Goal: Task Accomplishment & Management: Manage account settings

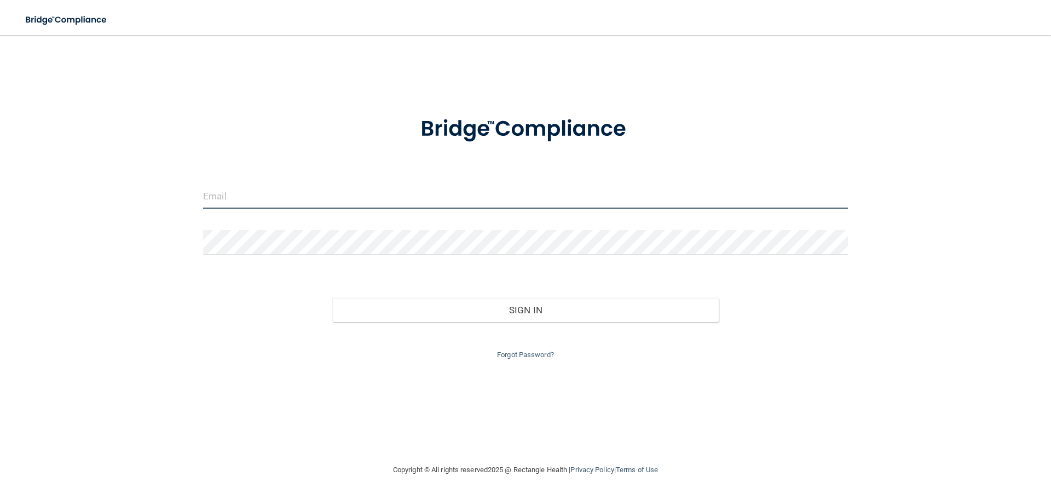
type input "[EMAIL_ADDRESS][DOMAIN_NAME]"
click at [363, 200] on input "[EMAIL_ADDRESS][DOMAIN_NAME]" at bounding box center [525, 196] width 645 height 25
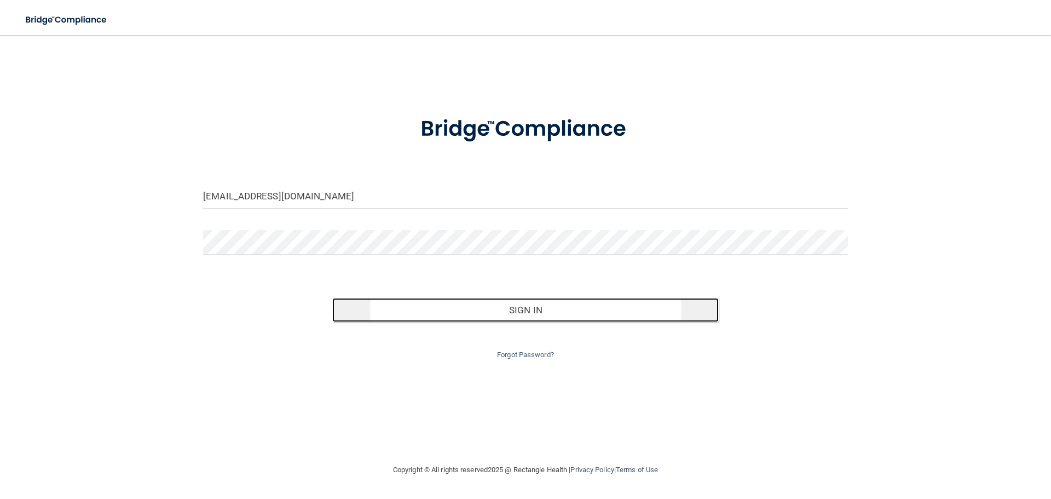
click at [495, 308] on button "Sign In" at bounding box center [525, 310] width 387 height 24
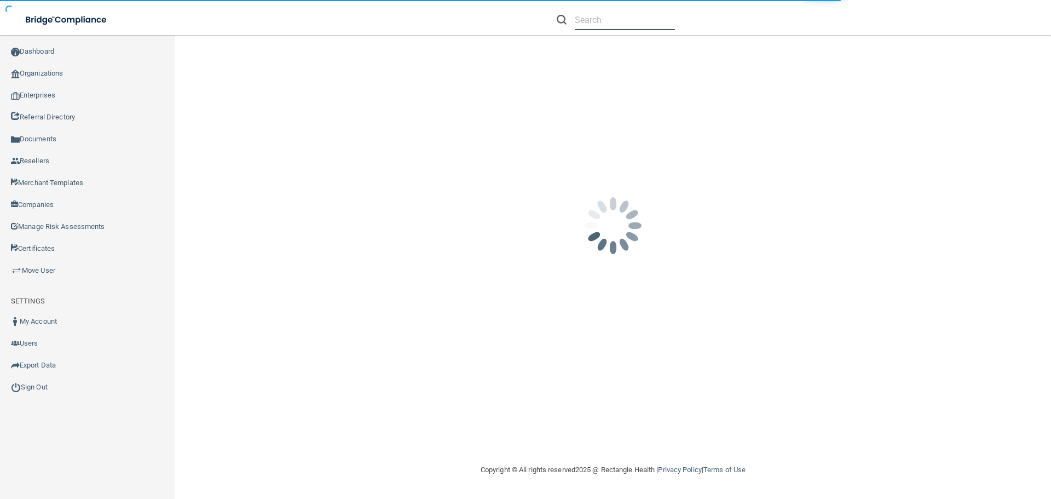
click at [605, 28] on input "text" at bounding box center [625, 20] width 100 height 20
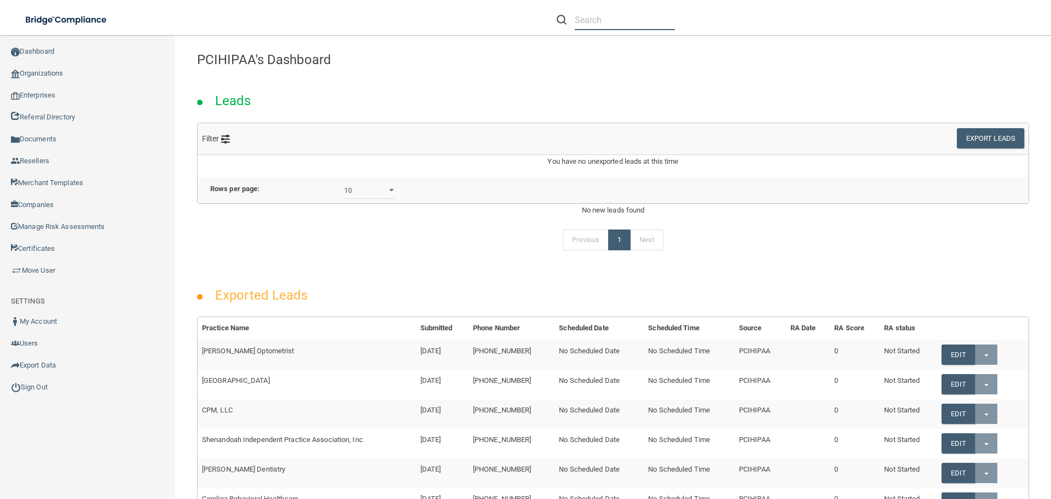
paste input "[EMAIL_ADDRESS][DOMAIN_NAME]"
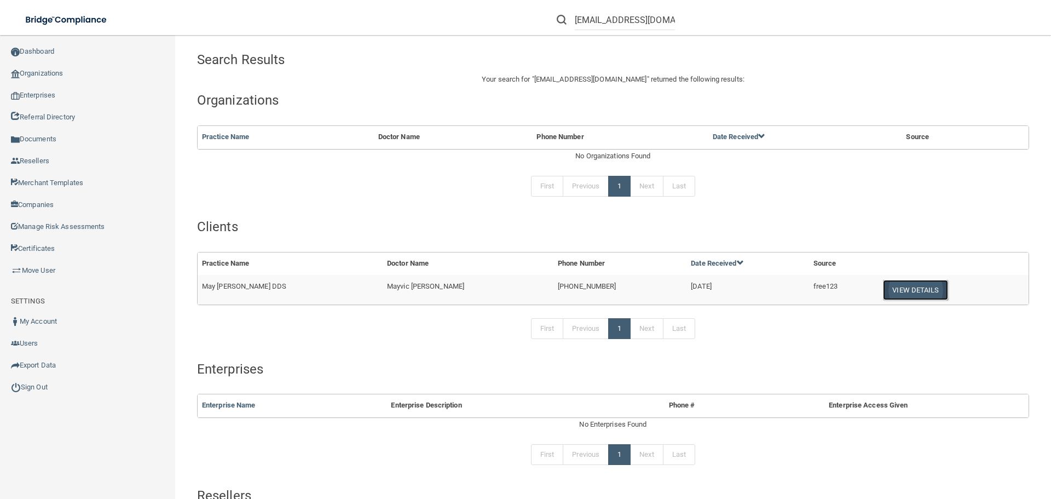
click at [883, 295] on button "View Details" at bounding box center [915, 290] width 65 height 20
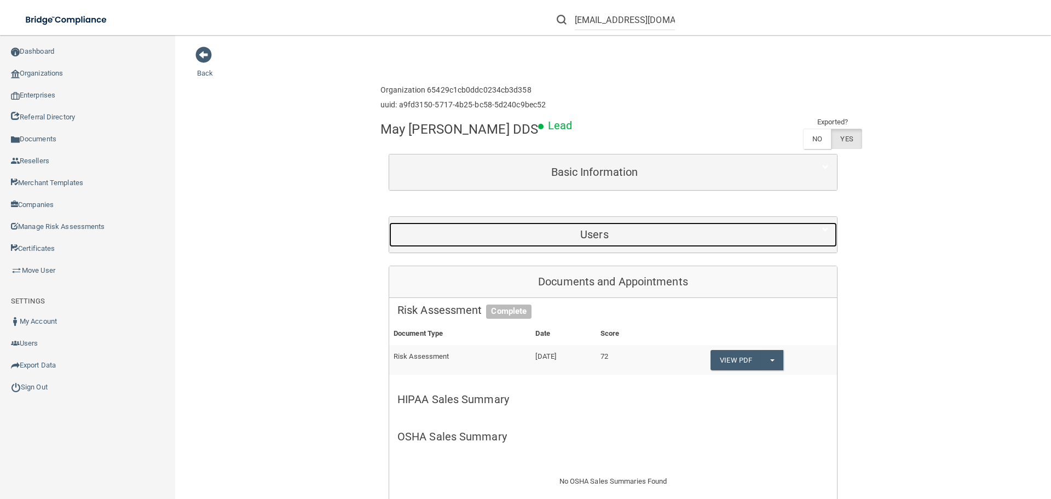
click at [598, 229] on h5 "Users" at bounding box center [594, 234] width 394 height 12
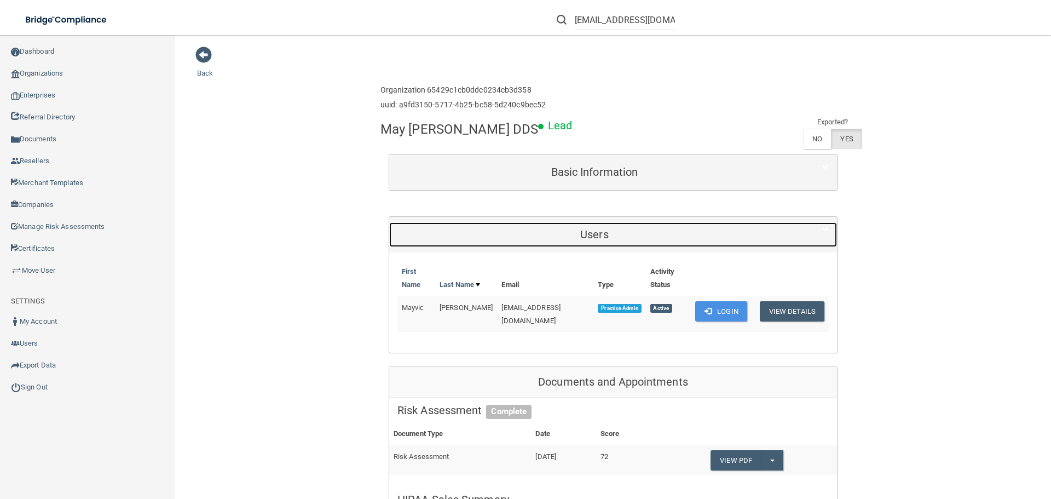
click at [606, 237] on h5 "Users" at bounding box center [594, 234] width 394 height 12
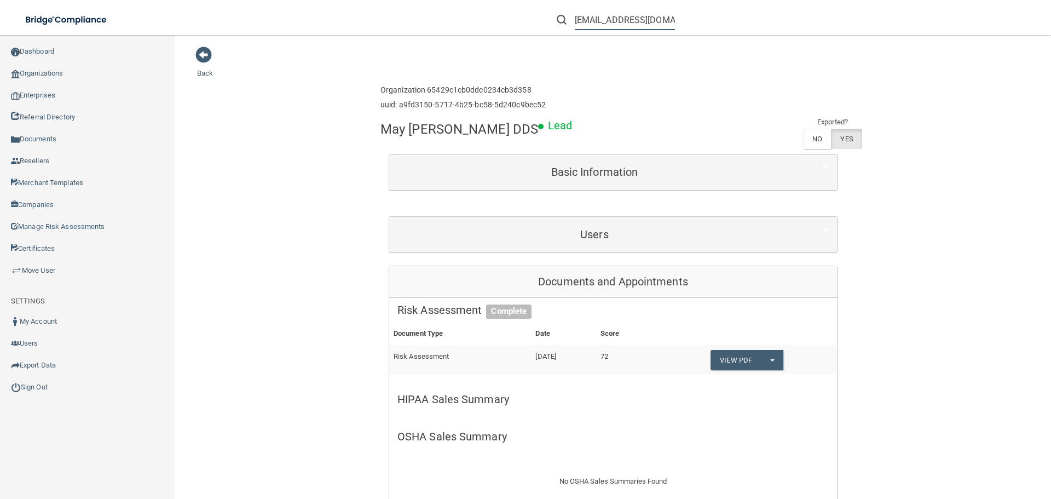
click at [588, 22] on input "[EMAIL_ADDRESS][DOMAIN_NAME]" at bounding box center [625, 20] width 100 height 20
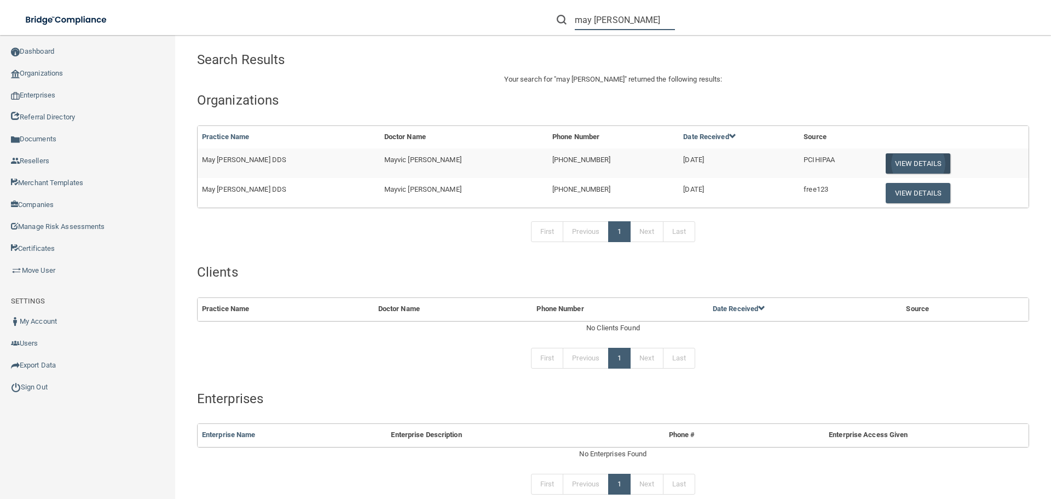
type input "may conte"
click at [886, 164] on button "View Details" at bounding box center [918, 163] width 65 height 20
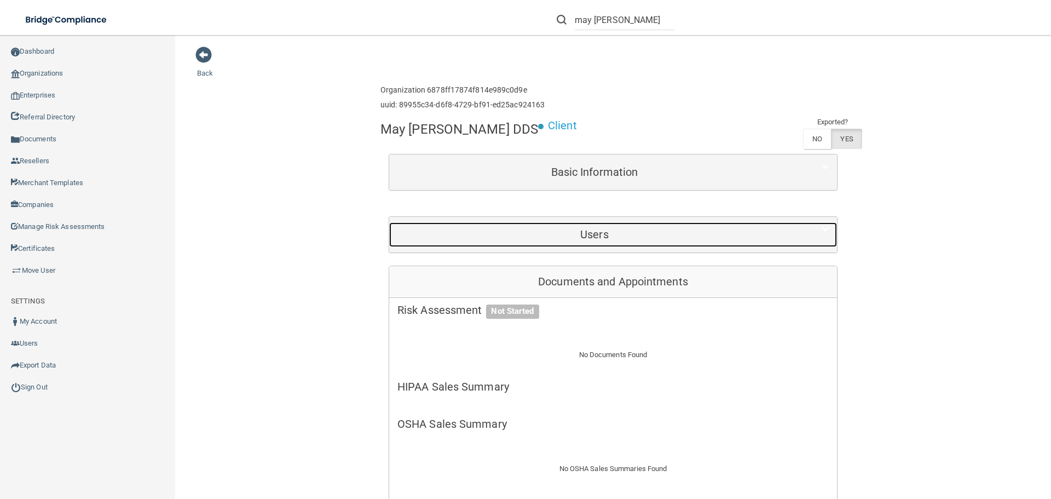
click at [576, 225] on div "Users" at bounding box center [594, 234] width 410 height 25
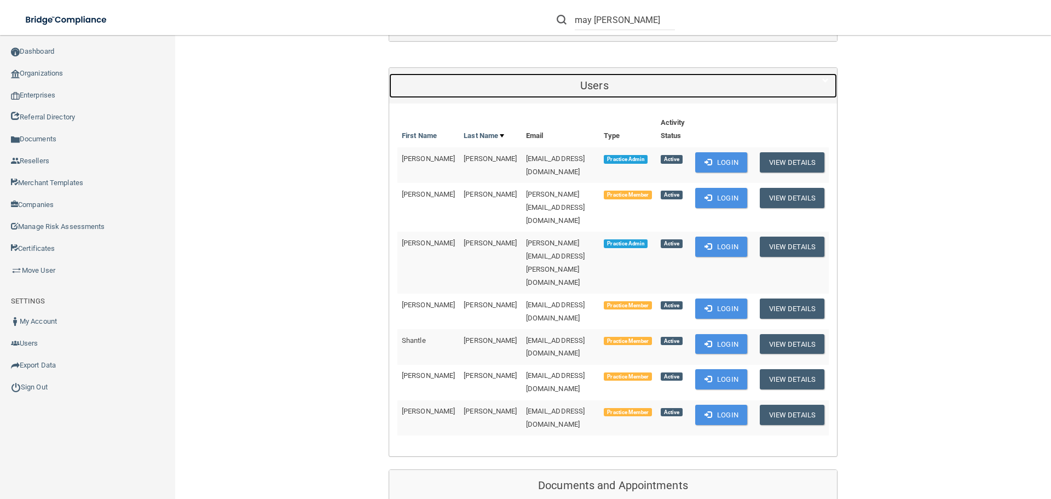
scroll to position [164, 0]
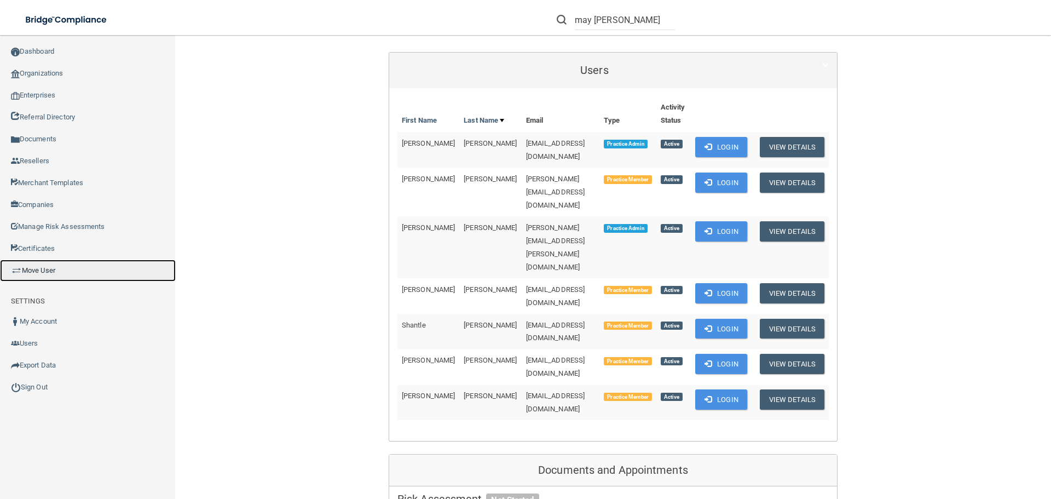
click at [54, 269] on link "Move User" at bounding box center [88, 270] width 176 height 22
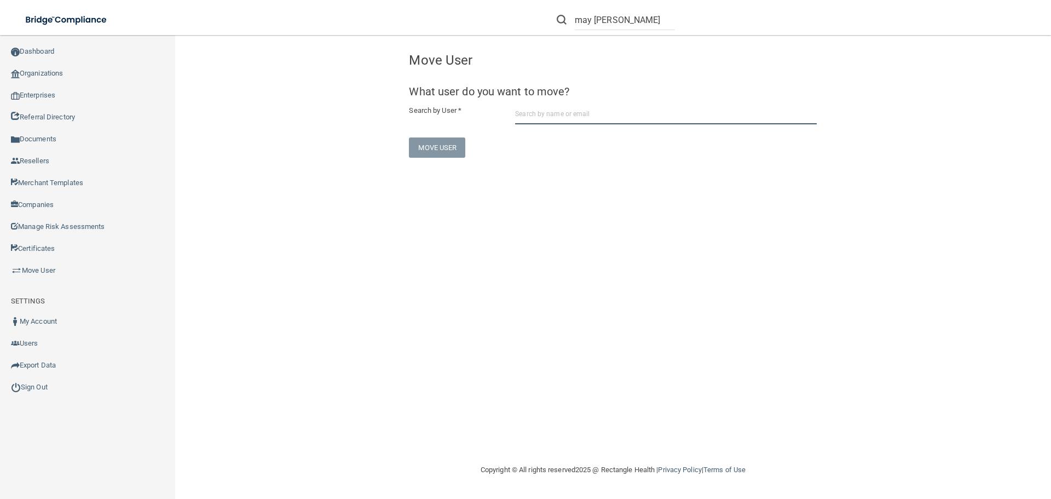
click at [554, 110] on input "text" at bounding box center [666, 114] width 302 height 20
paste input "[EMAIL_ADDRESS][DOMAIN_NAME]"
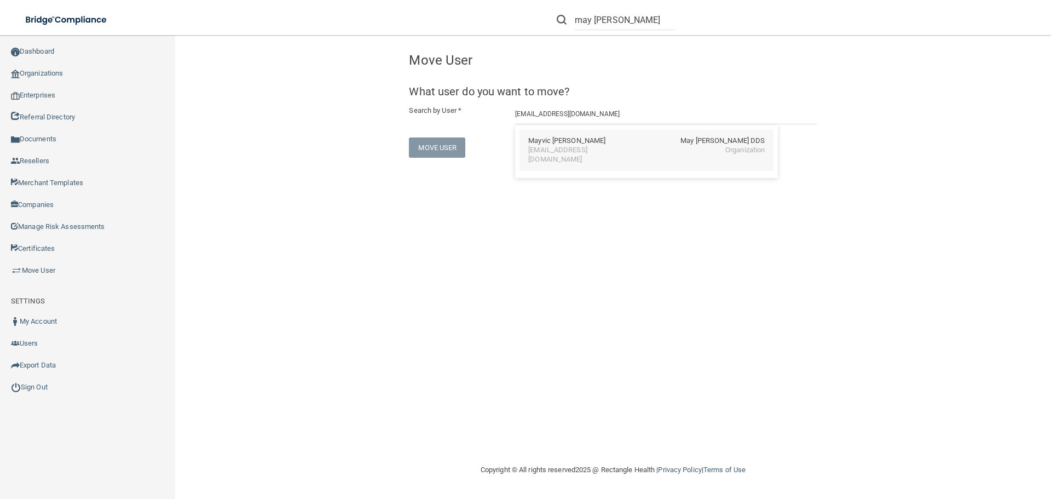
click at [587, 151] on div "[EMAIL_ADDRESS][DOMAIN_NAME]" at bounding box center [575, 155] width 95 height 19
type input "Mayvic [PERSON_NAME]"
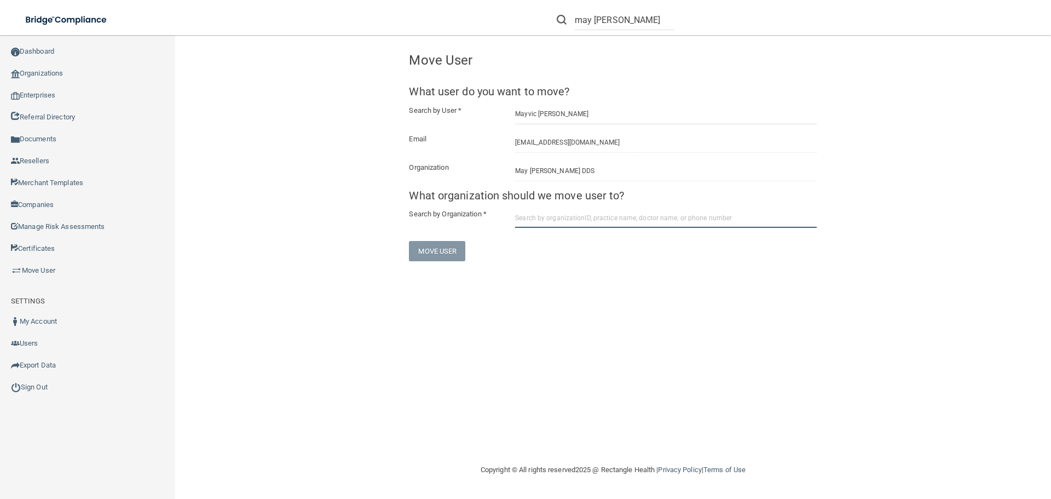
click at [556, 216] on input "text" at bounding box center [666, 217] width 302 height 20
click at [567, 248] on div "6878ff17874f814e989c0d9e" at bounding box center [573, 244] width 90 height 9
type input "May [PERSON_NAME] DDS"
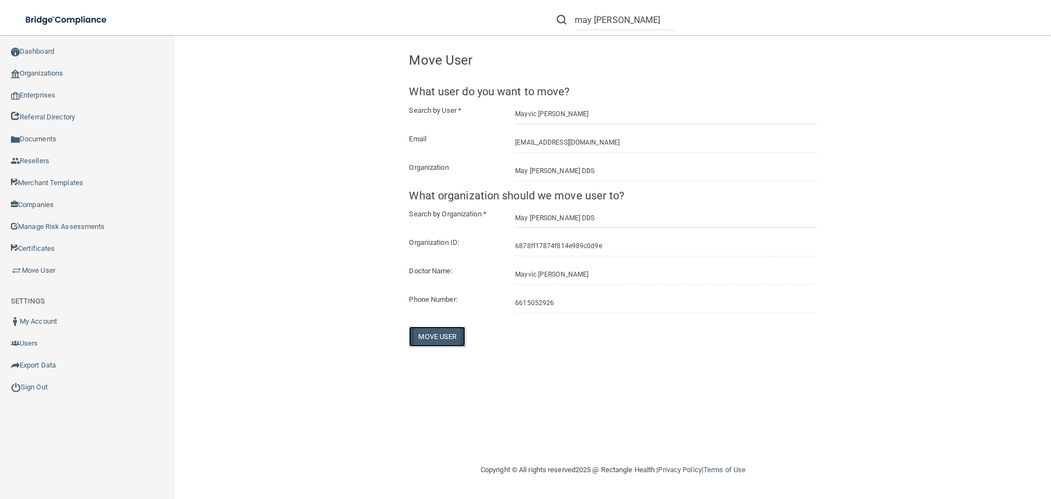
click at [439, 337] on button "Move User" at bounding box center [437, 336] width 56 height 20
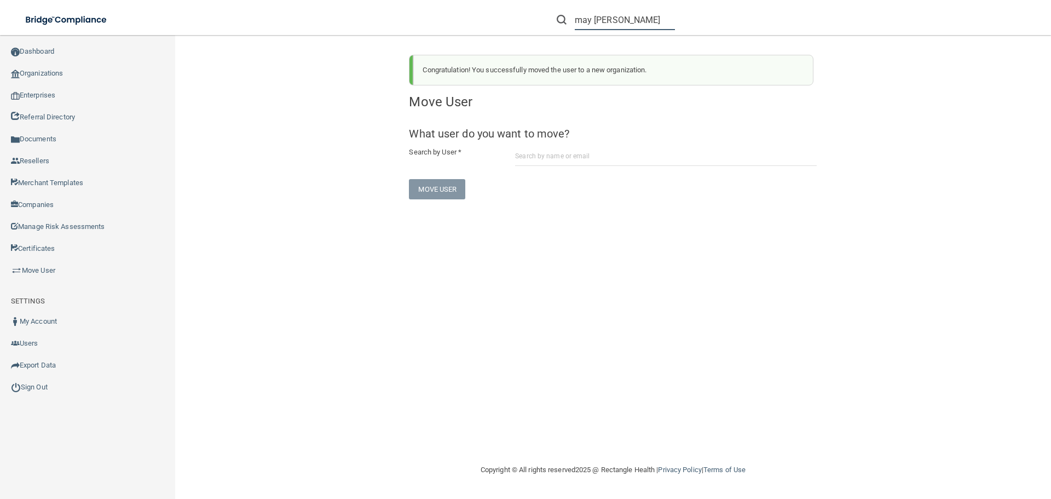
click at [623, 18] on input "may conte" at bounding box center [625, 20] width 100 height 20
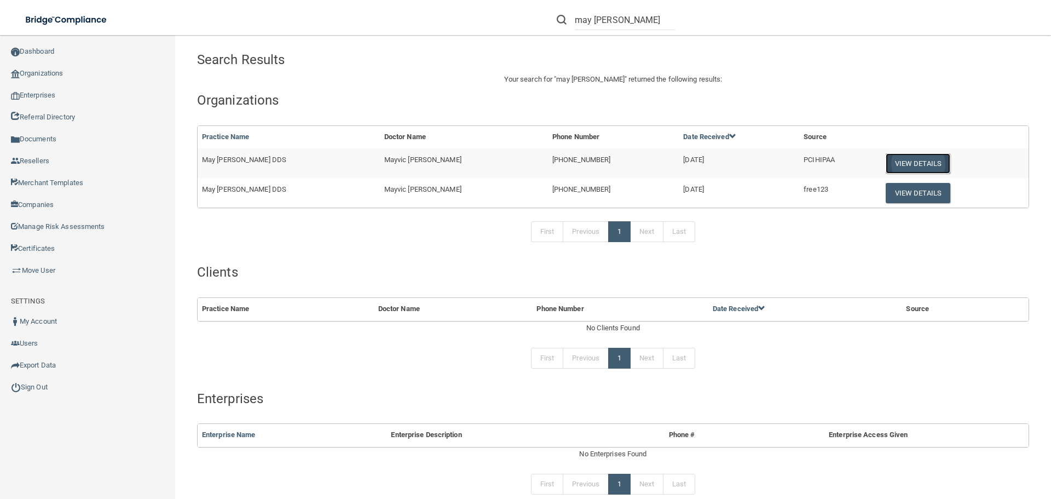
click at [886, 162] on button "View Details" at bounding box center [918, 163] width 65 height 20
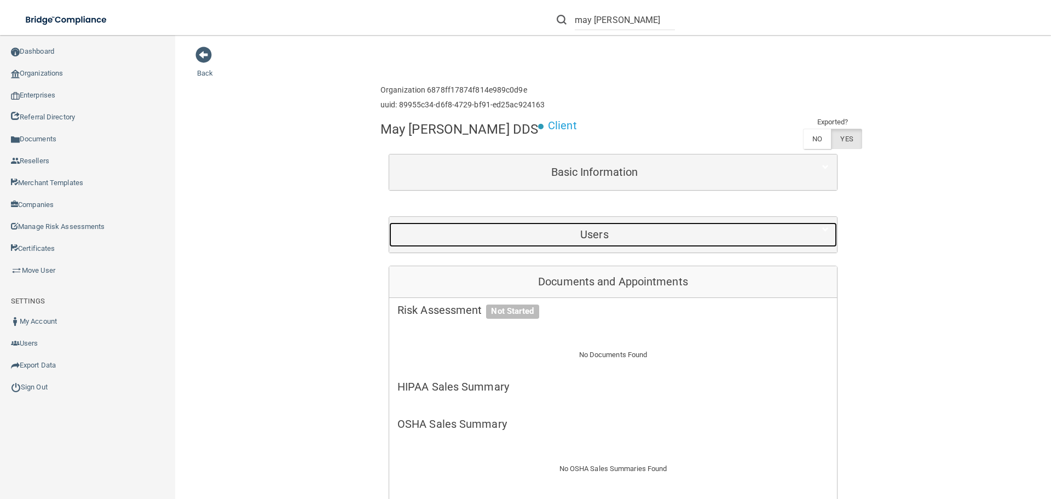
click at [551, 239] on h5 "Users" at bounding box center [594, 234] width 394 height 12
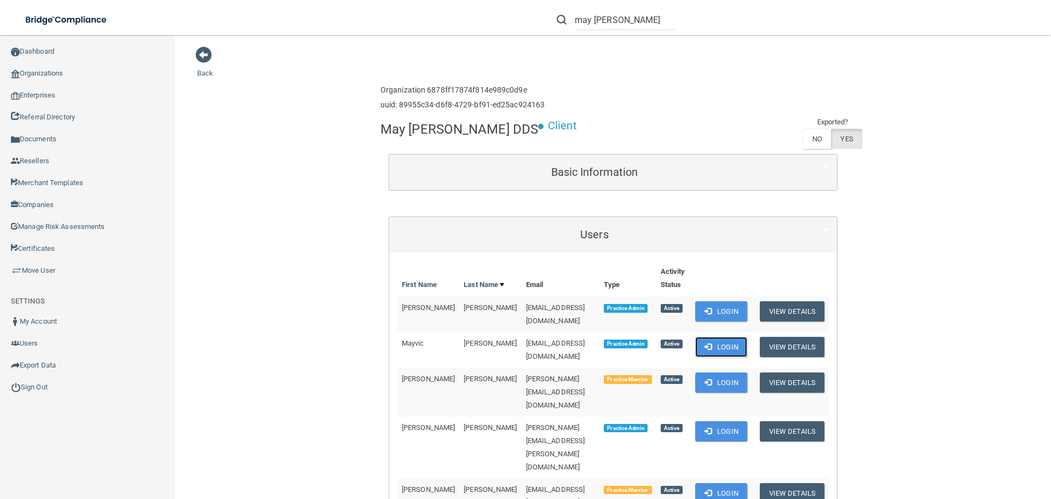
click at [704, 343] on span at bounding box center [707, 346] width 7 height 7
click at [716, 314] on button "Login" at bounding box center [721, 311] width 52 height 20
click at [704, 85] on div "Enterprise » Organization 6878ff17874f814e989c0d9e uuid: 89955c34-d6f8-4729-bf9…" at bounding box center [612, 98] width 465 height 36
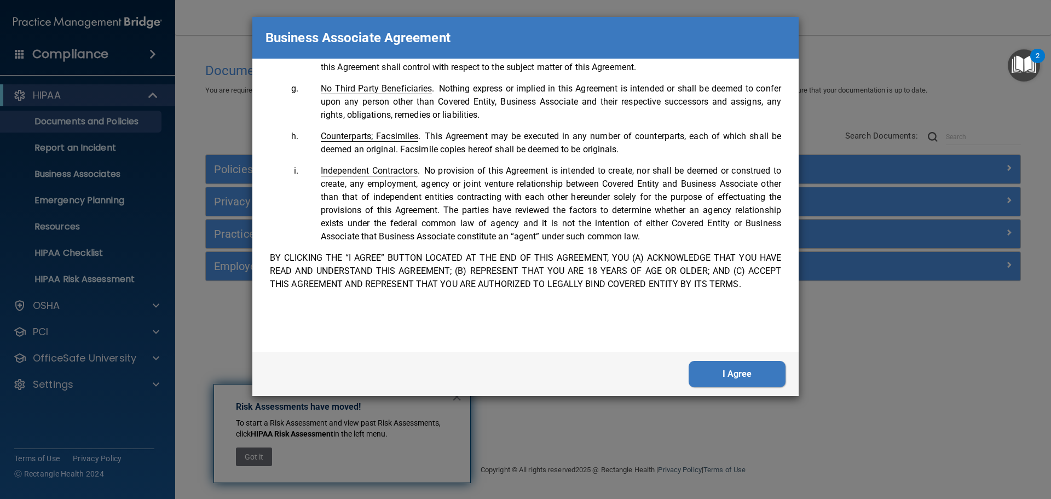
scroll to position [2232, 0]
click at [722, 372] on button "I Agree" at bounding box center [737, 374] width 97 height 26
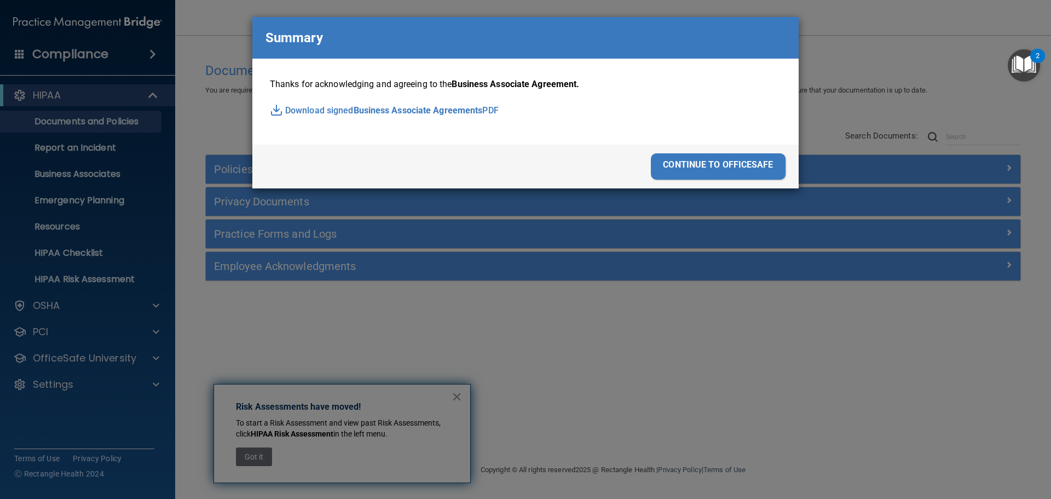
click at [720, 171] on div "continue to officesafe" at bounding box center [718, 166] width 135 height 26
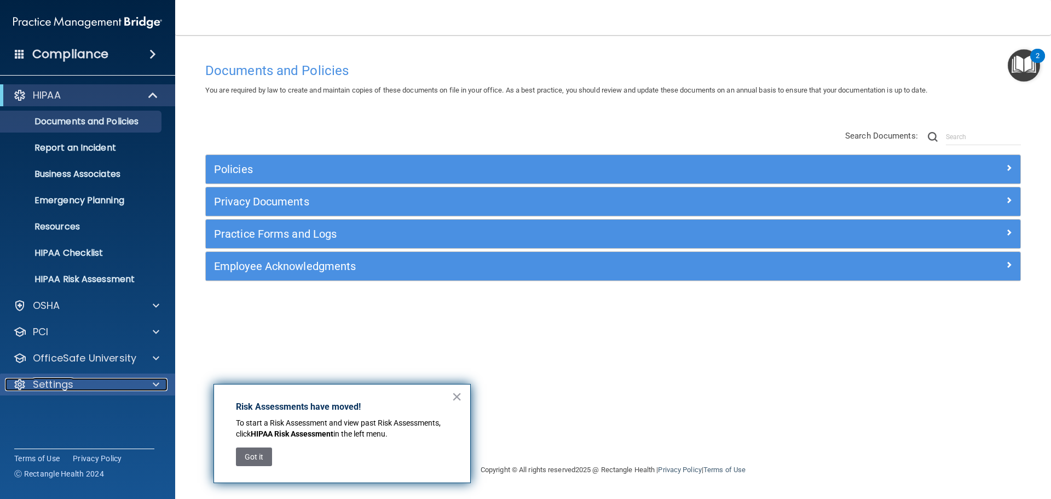
click at [85, 386] on div "Settings" at bounding box center [73, 384] width 136 height 13
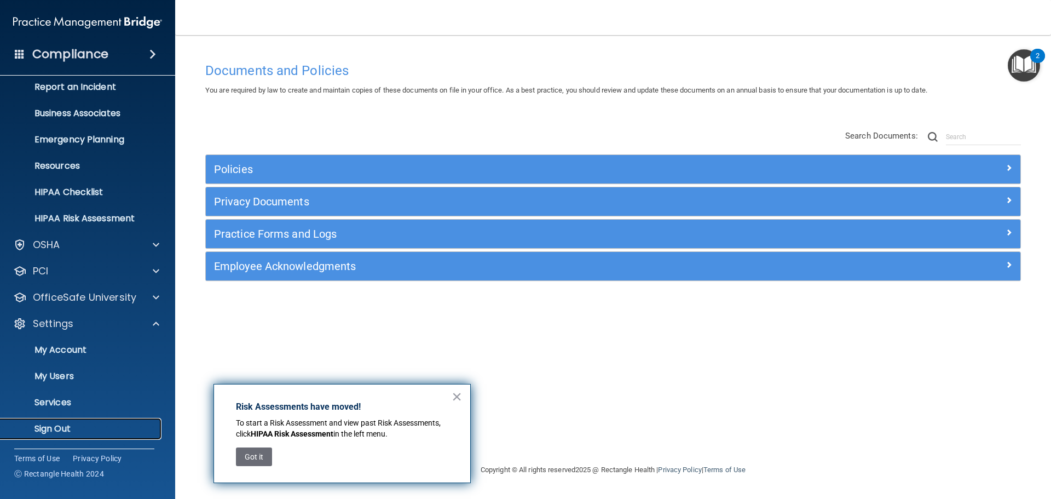
click at [61, 431] on p "Sign Out" at bounding box center [81, 428] width 149 height 11
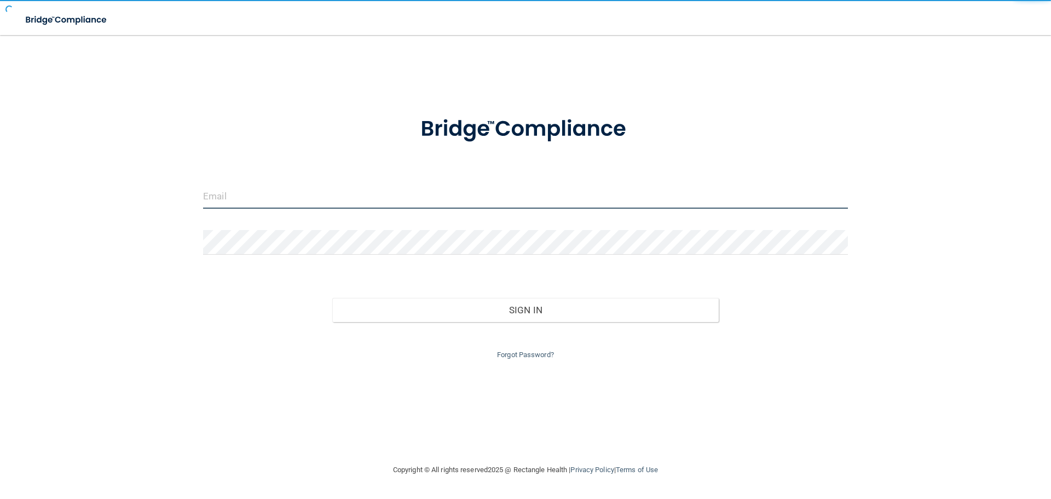
type input "[EMAIL_ADDRESS][DOMAIN_NAME]"
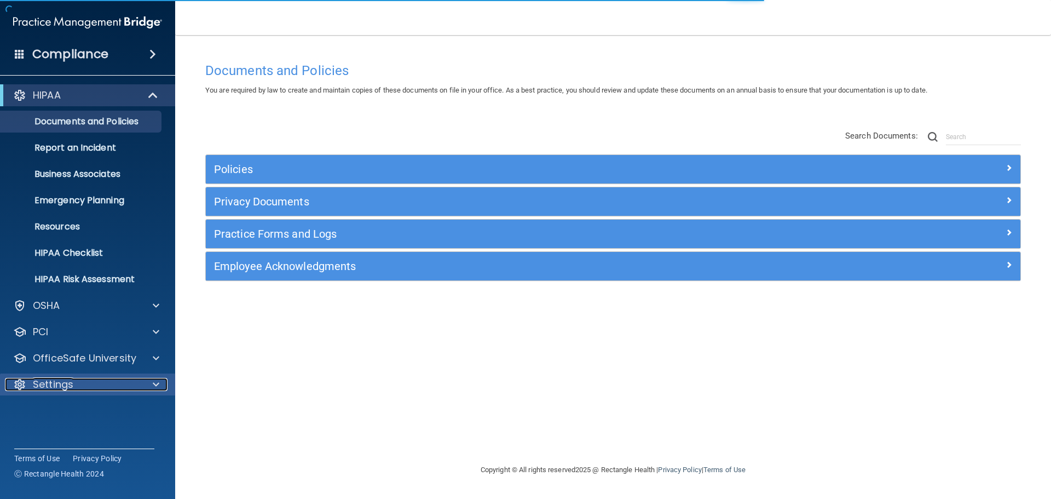
click at [109, 384] on div "Settings" at bounding box center [73, 384] width 136 height 13
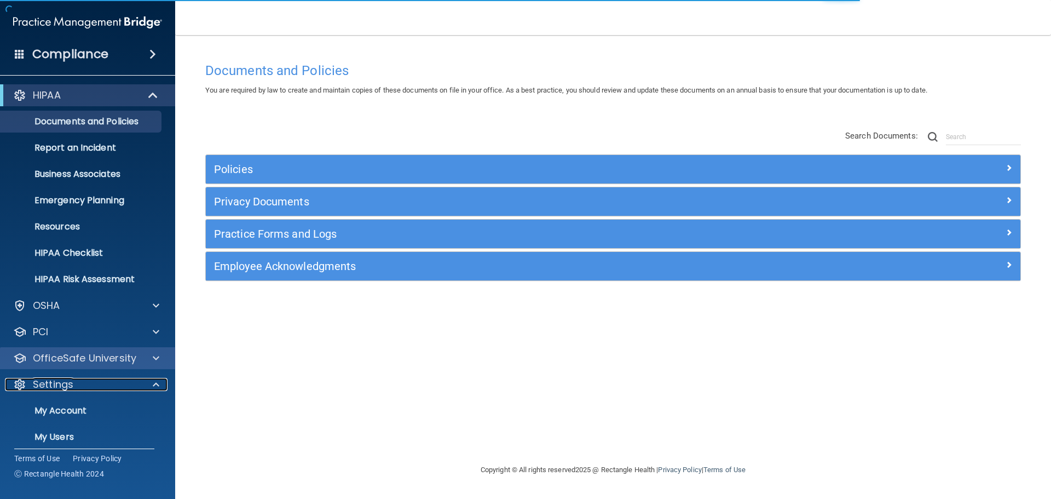
scroll to position [61, 0]
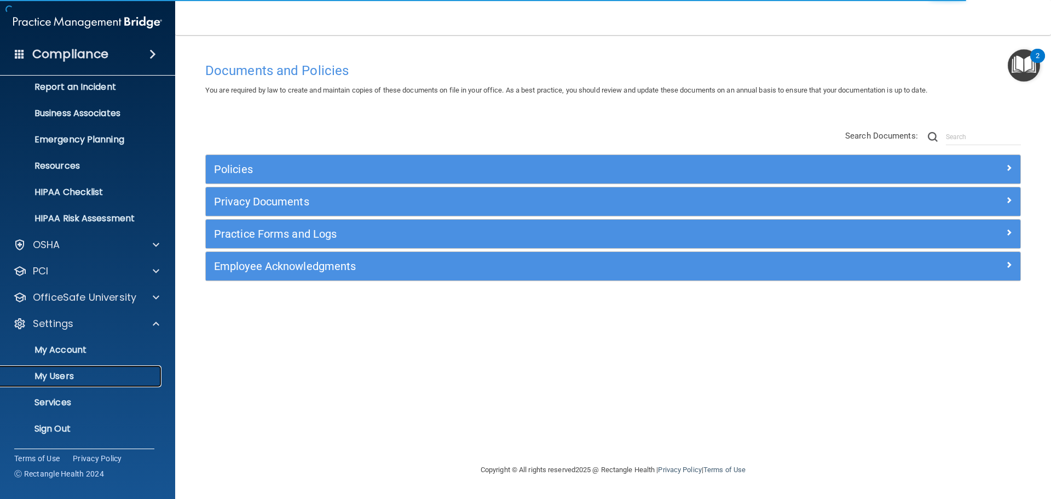
click at [71, 368] on link "My Users" at bounding box center [75, 376] width 172 height 22
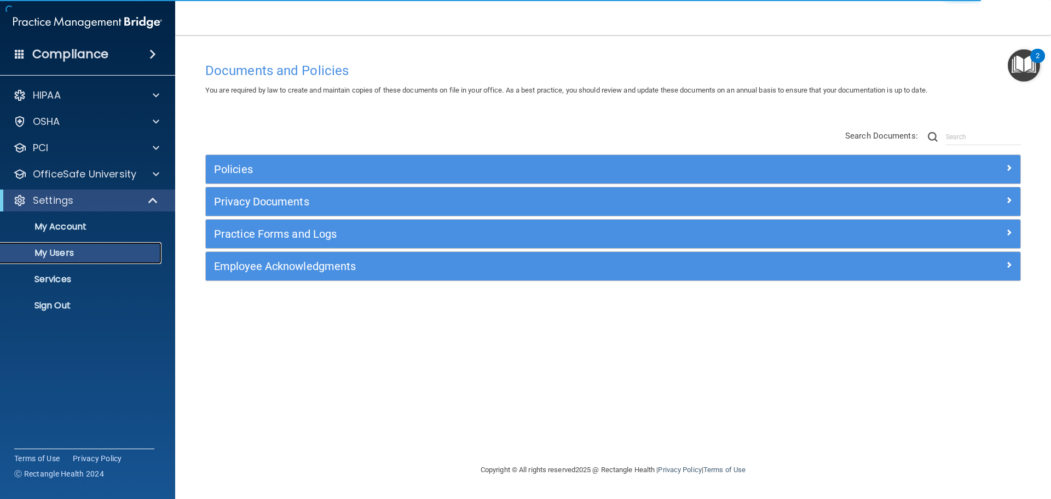
select select "20"
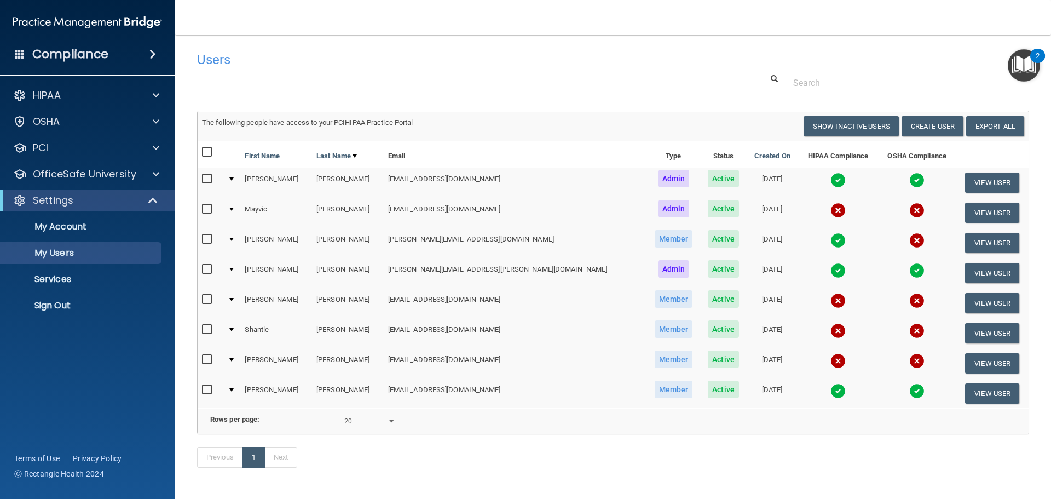
click at [204, 207] on input "checkbox" at bounding box center [208, 209] width 13 height 9
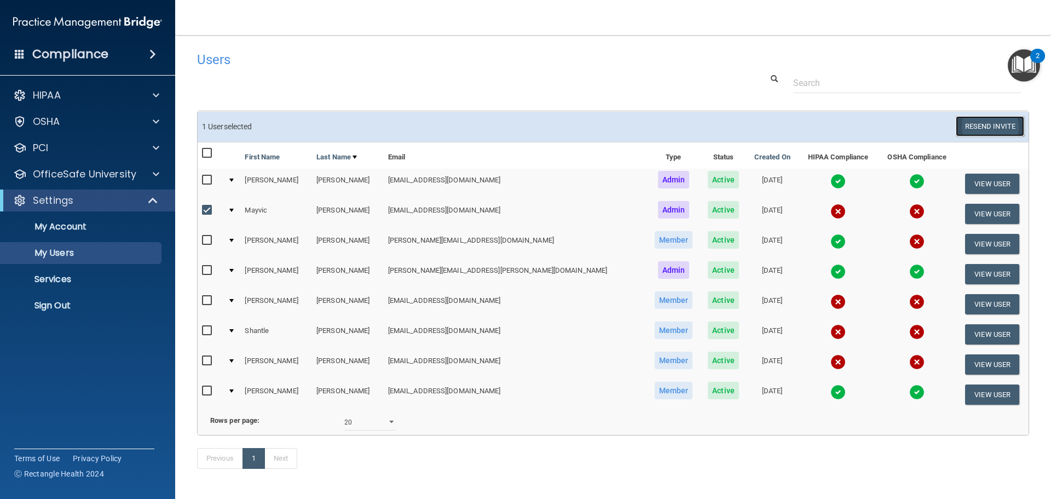
click at [986, 127] on button "Resend Invite" at bounding box center [990, 126] width 68 height 20
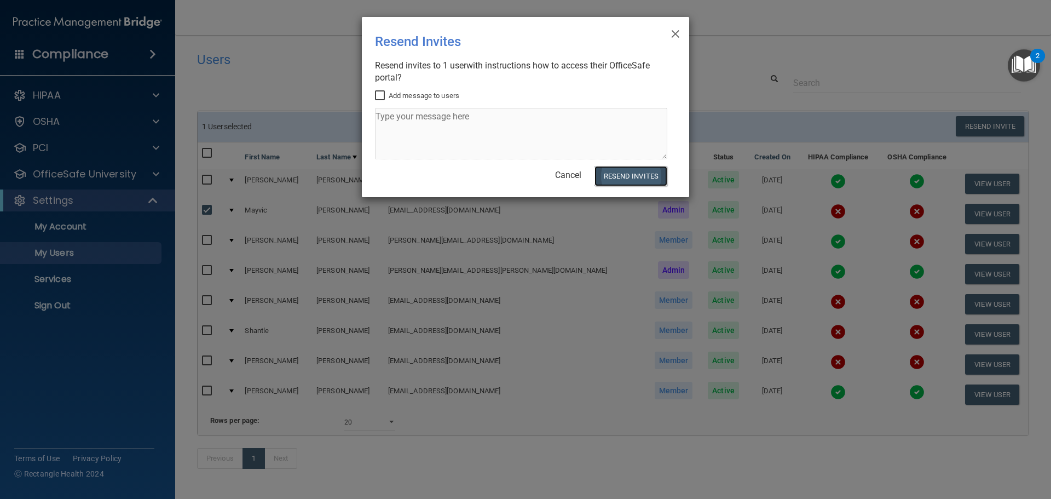
click at [626, 174] on button "Resend Invites" at bounding box center [630, 176] width 73 height 20
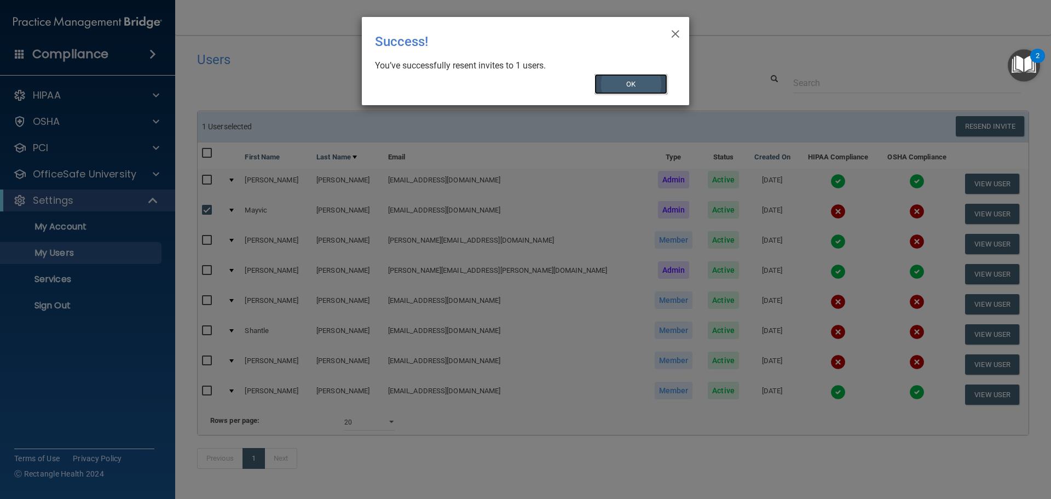
click at [620, 77] on button "OK" at bounding box center [630, 84] width 73 height 20
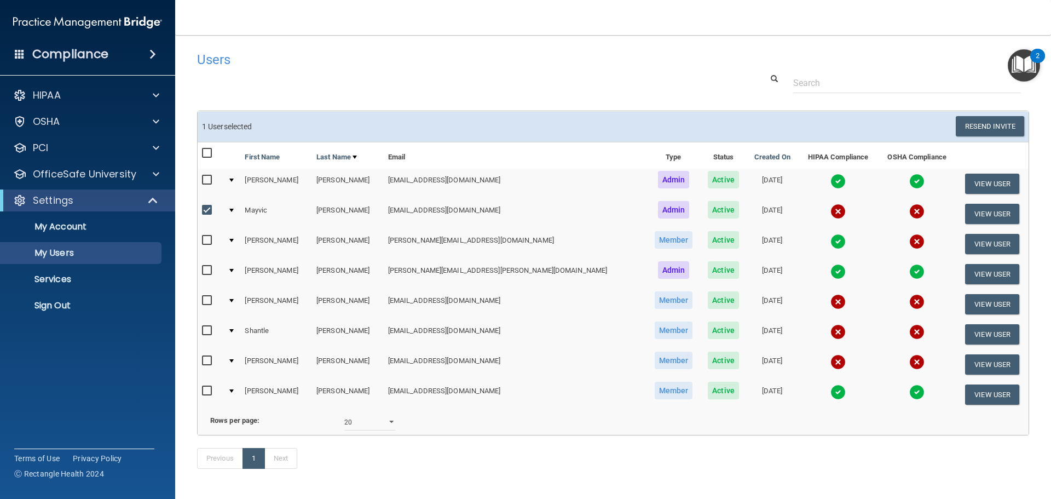
click at [203, 211] on input "checkbox" at bounding box center [208, 210] width 13 height 9
checkbox input "false"
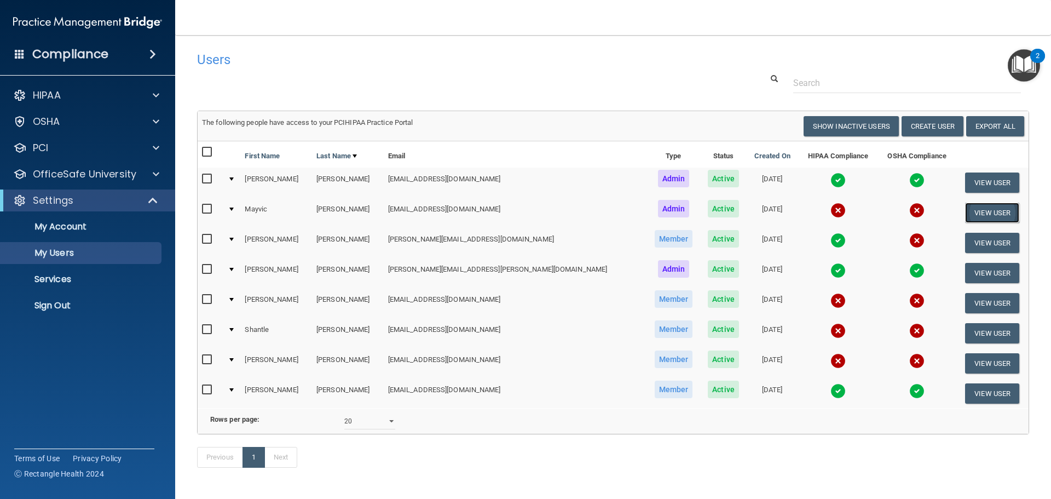
click at [965, 211] on button "View User" at bounding box center [992, 213] width 54 height 20
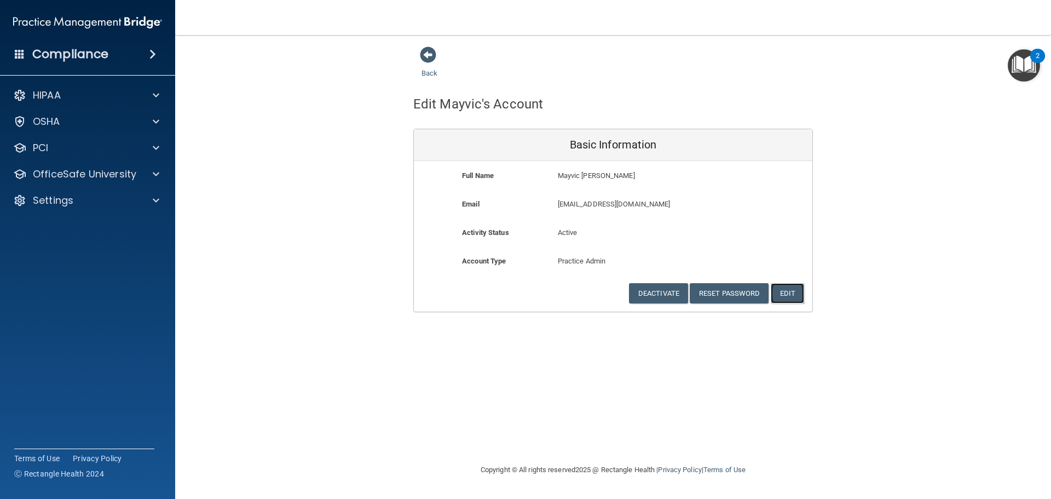
click at [794, 292] on button "Edit" at bounding box center [787, 293] width 33 height 20
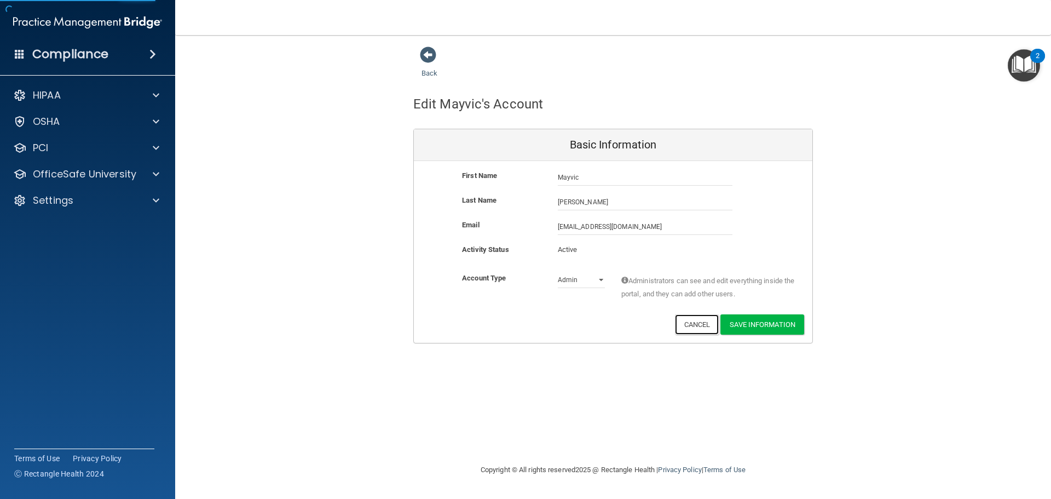
click at [696, 321] on button "Cancel" at bounding box center [697, 324] width 44 height 20
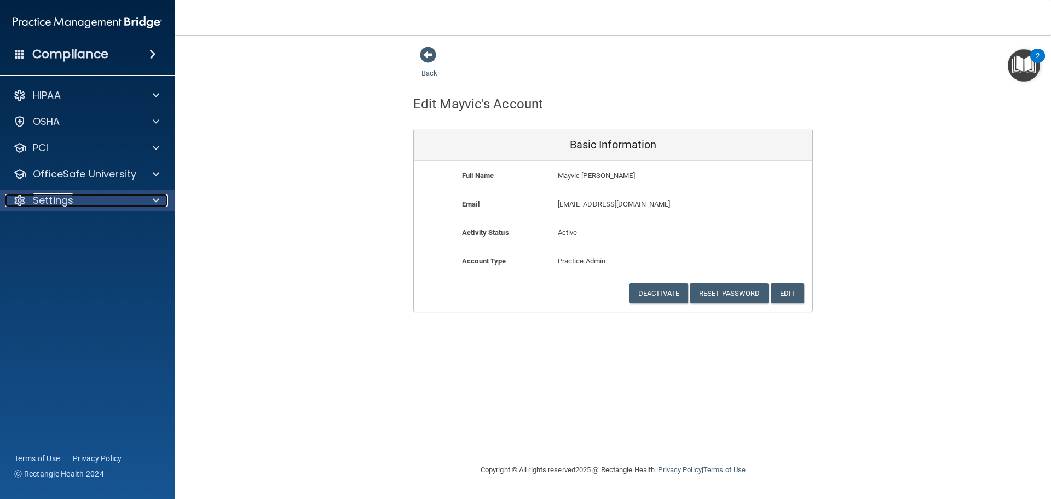
click at [100, 196] on div "Settings" at bounding box center [73, 200] width 136 height 13
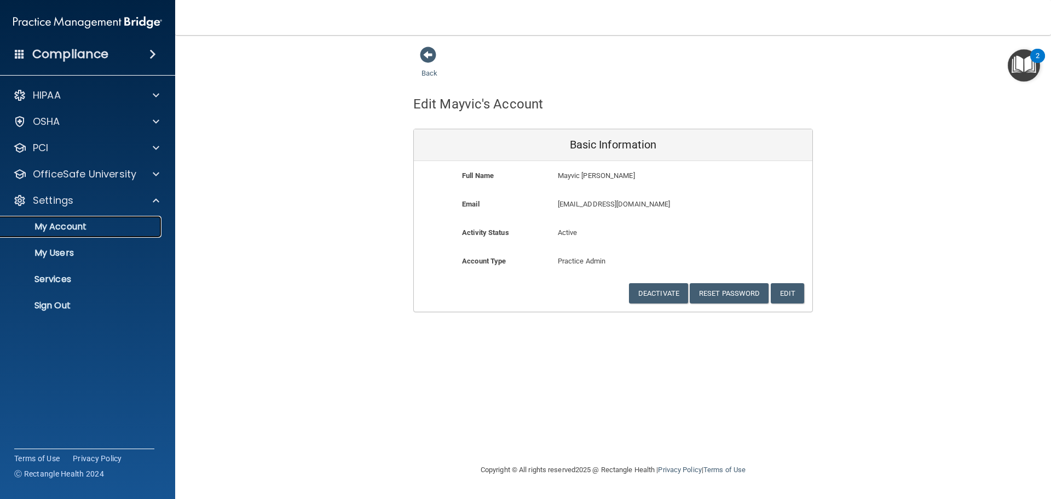
click at [102, 229] on p "My Account" at bounding box center [81, 226] width 149 height 11
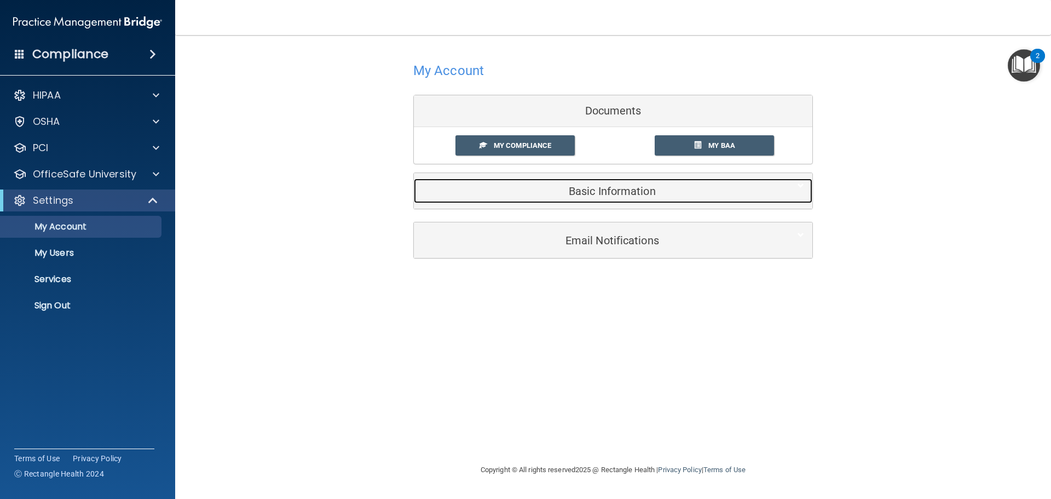
click at [560, 197] on div "Basic Information" at bounding box center [596, 190] width 365 height 25
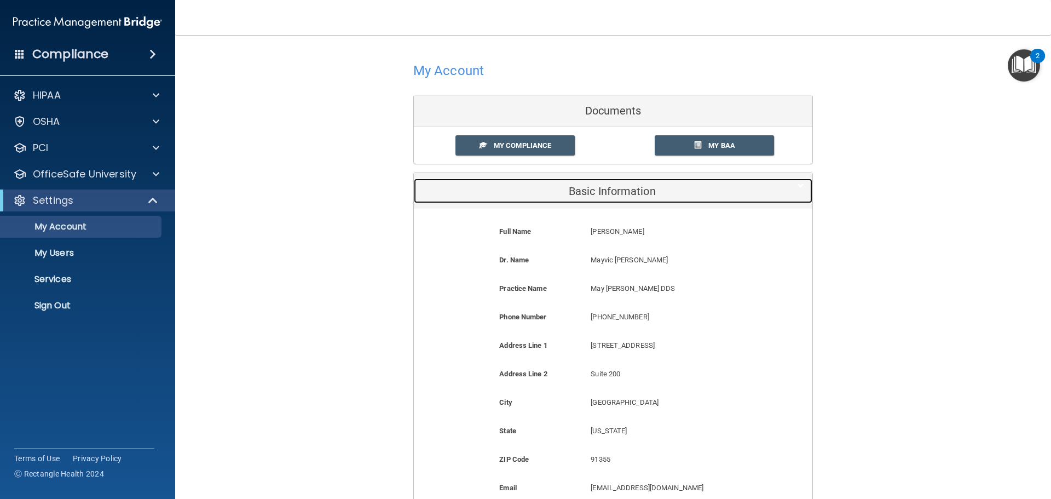
click at [579, 192] on h5 "Basic Information" at bounding box center [596, 191] width 349 height 12
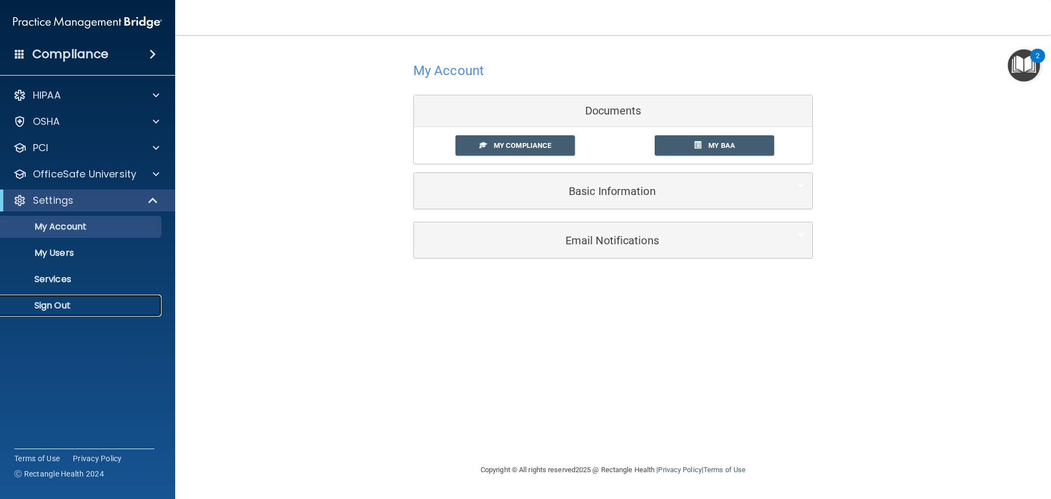
click at [76, 310] on p "Sign Out" at bounding box center [81, 305] width 149 height 11
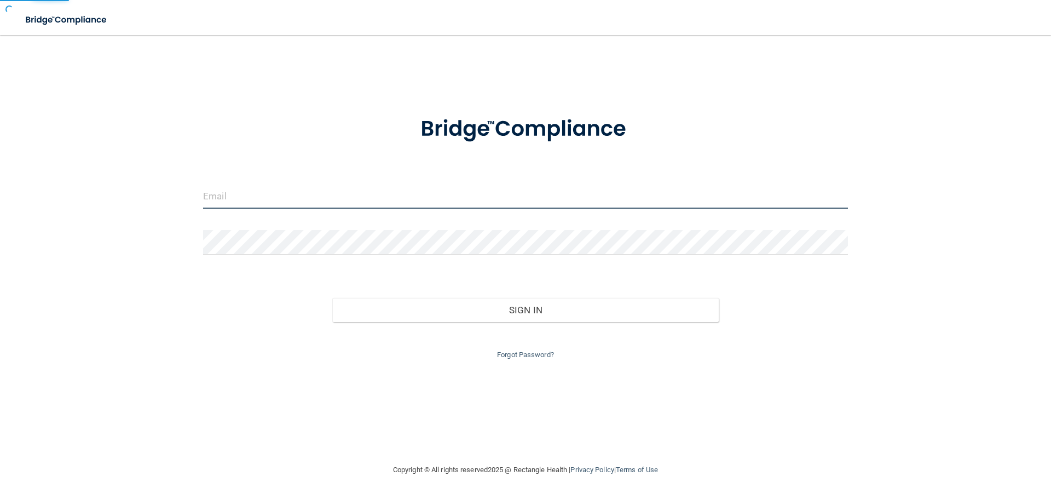
type input "[EMAIL_ADDRESS][DOMAIN_NAME]"
